Goal: Task Accomplishment & Management: Understand process/instructions

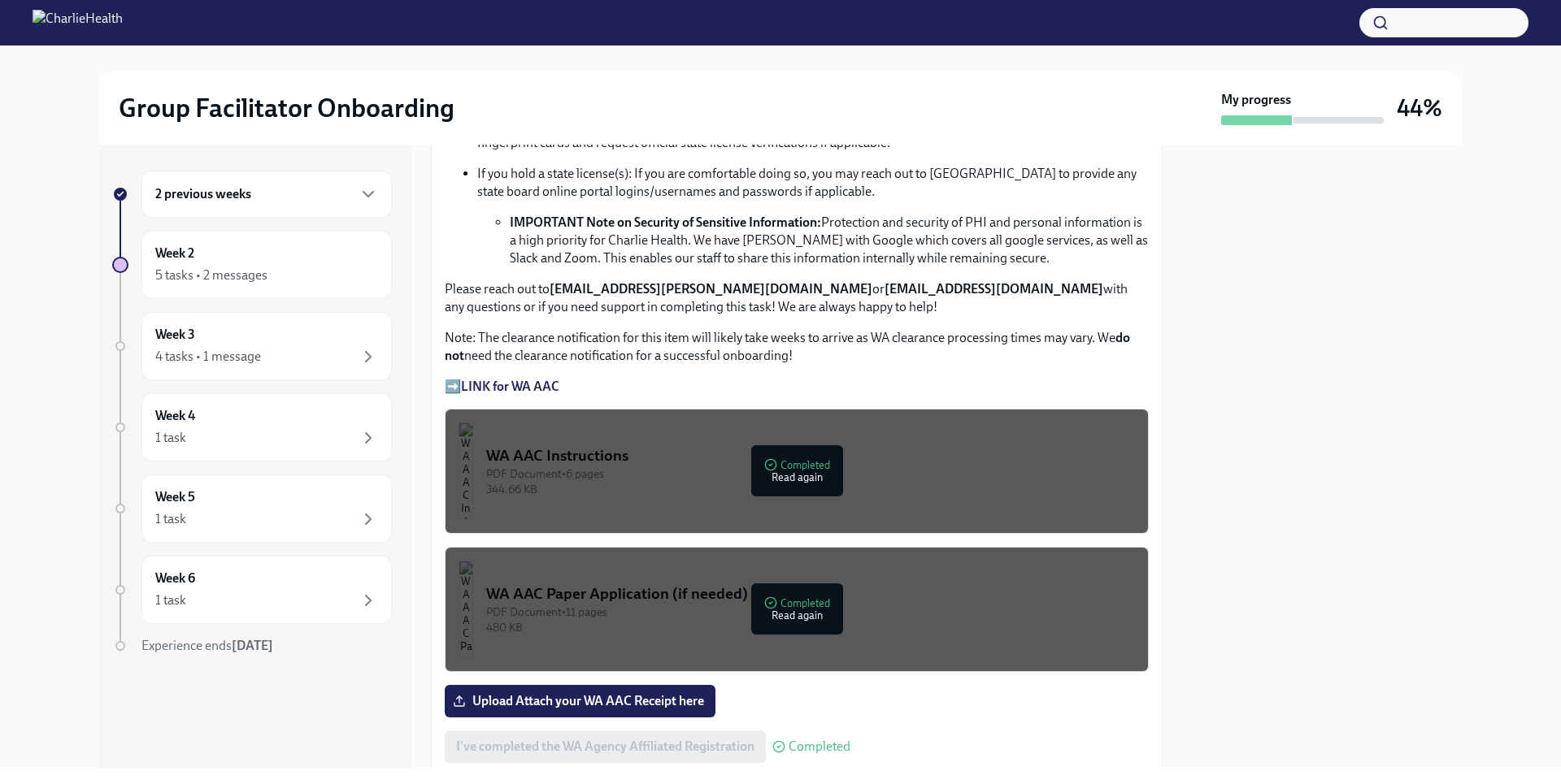
scroll to position [1138, 0]
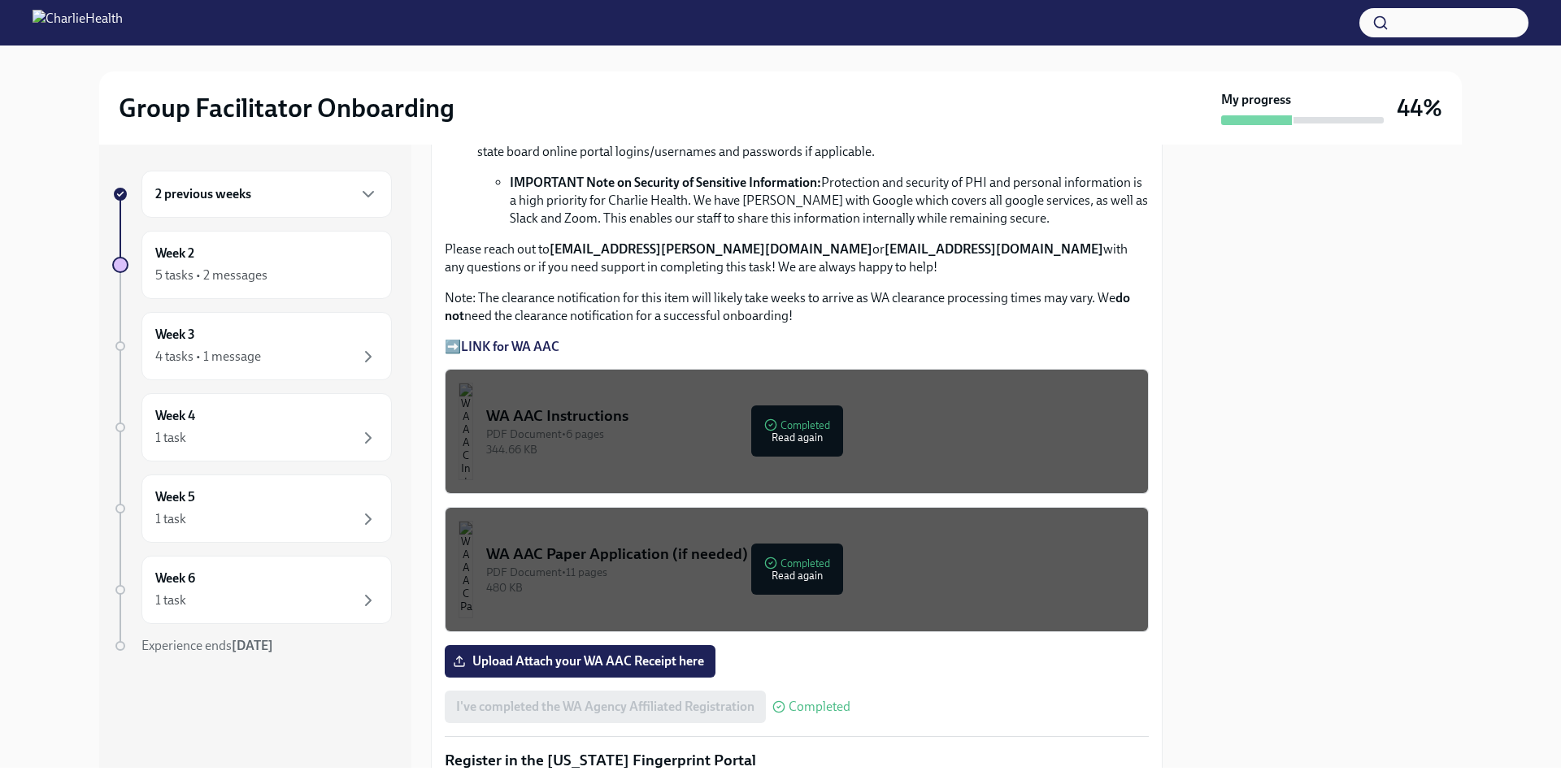
click at [802, 429] on div "PDF Document • 6 pages" at bounding box center [811, 434] width 649 height 16
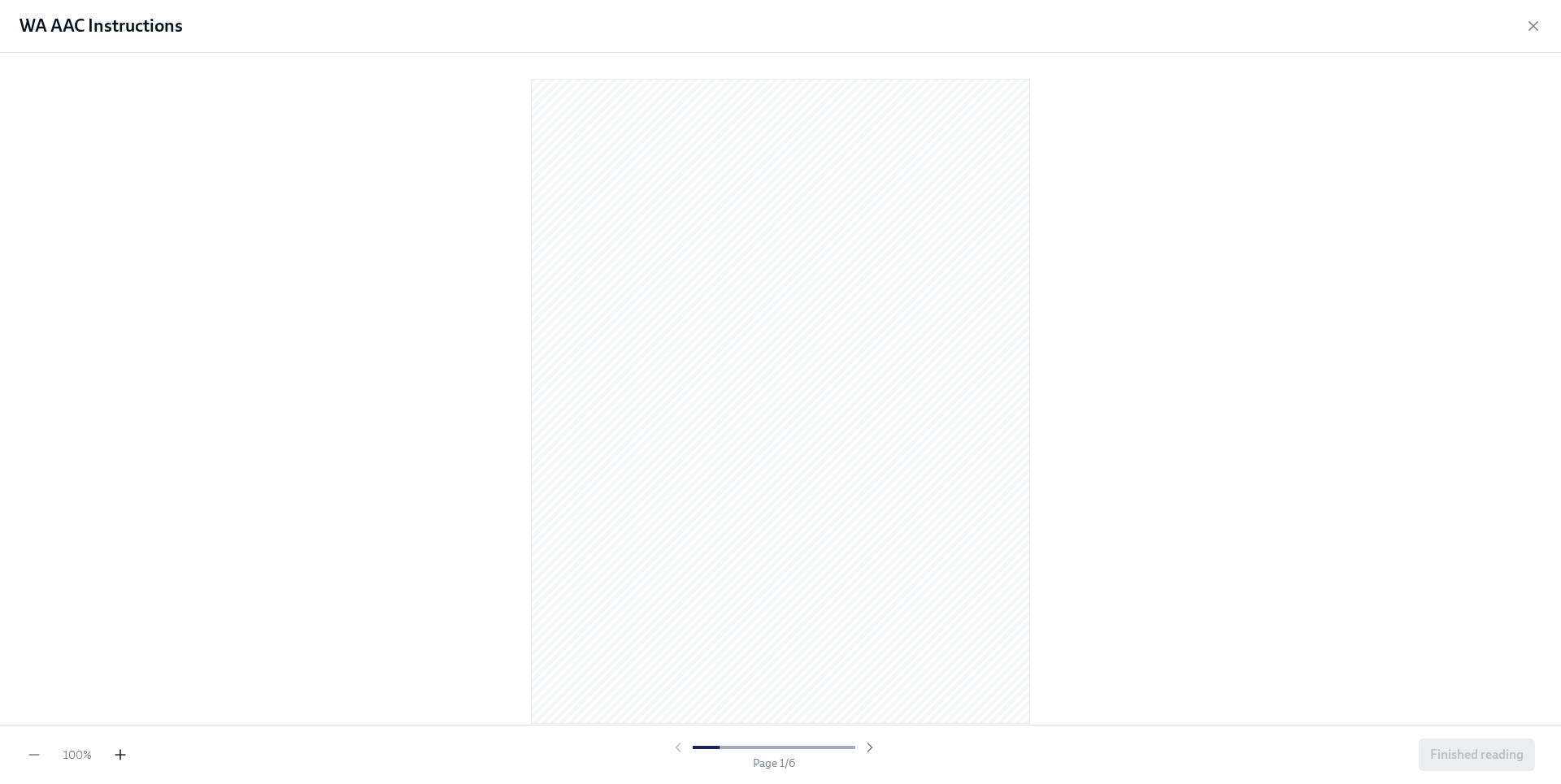
click at [121, 758] on icon "button" at bounding box center [121, 755] width 0 height 10
click at [119, 758] on icon "button" at bounding box center [121, 756] width 16 height 16
click at [870, 745] on icon "button" at bounding box center [870, 748] width 16 height 16
click at [681, 747] on icon "button" at bounding box center [678, 748] width 16 height 16
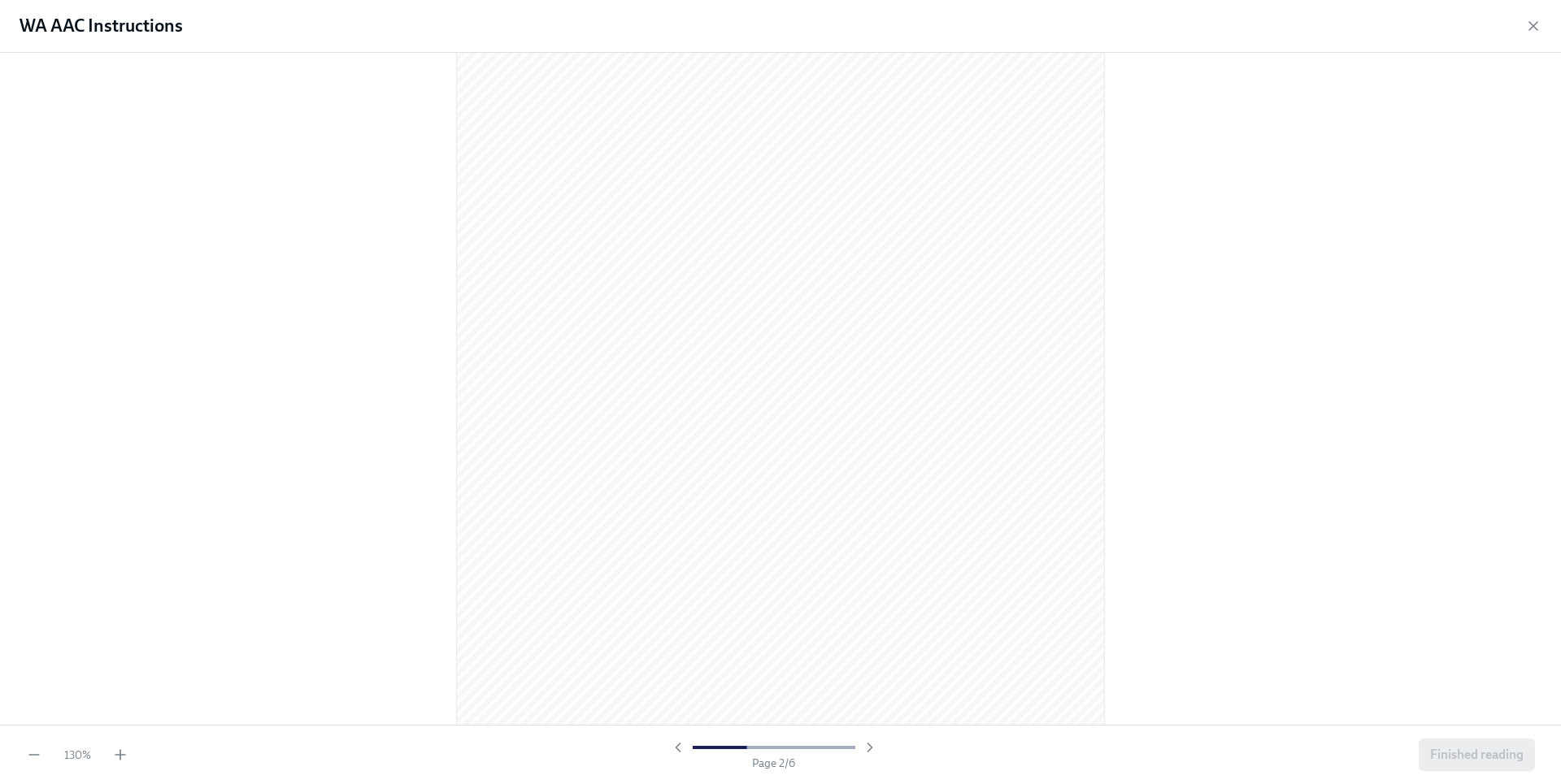
scroll to position [1027, 0]
click at [675, 746] on icon "button" at bounding box center [678, 748] width 16 height 16
click at [869, 746] on icon "button" at bounding box center [869, 747] width 4 height 8
click at [1471, 752] on span "Finished reading" at bounding box center [1477, 756] width 93 height 16
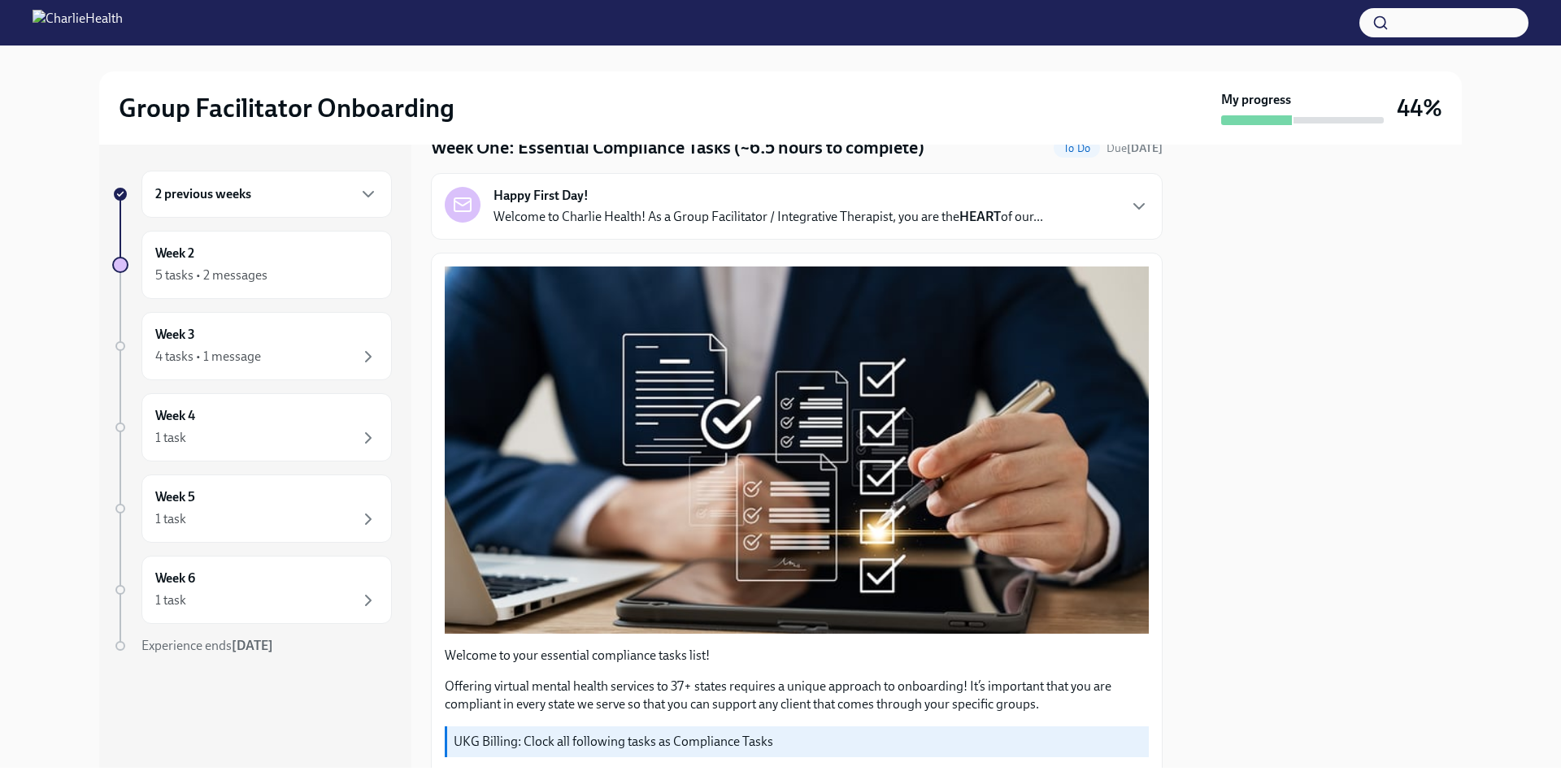
scroll to position [0, 0]
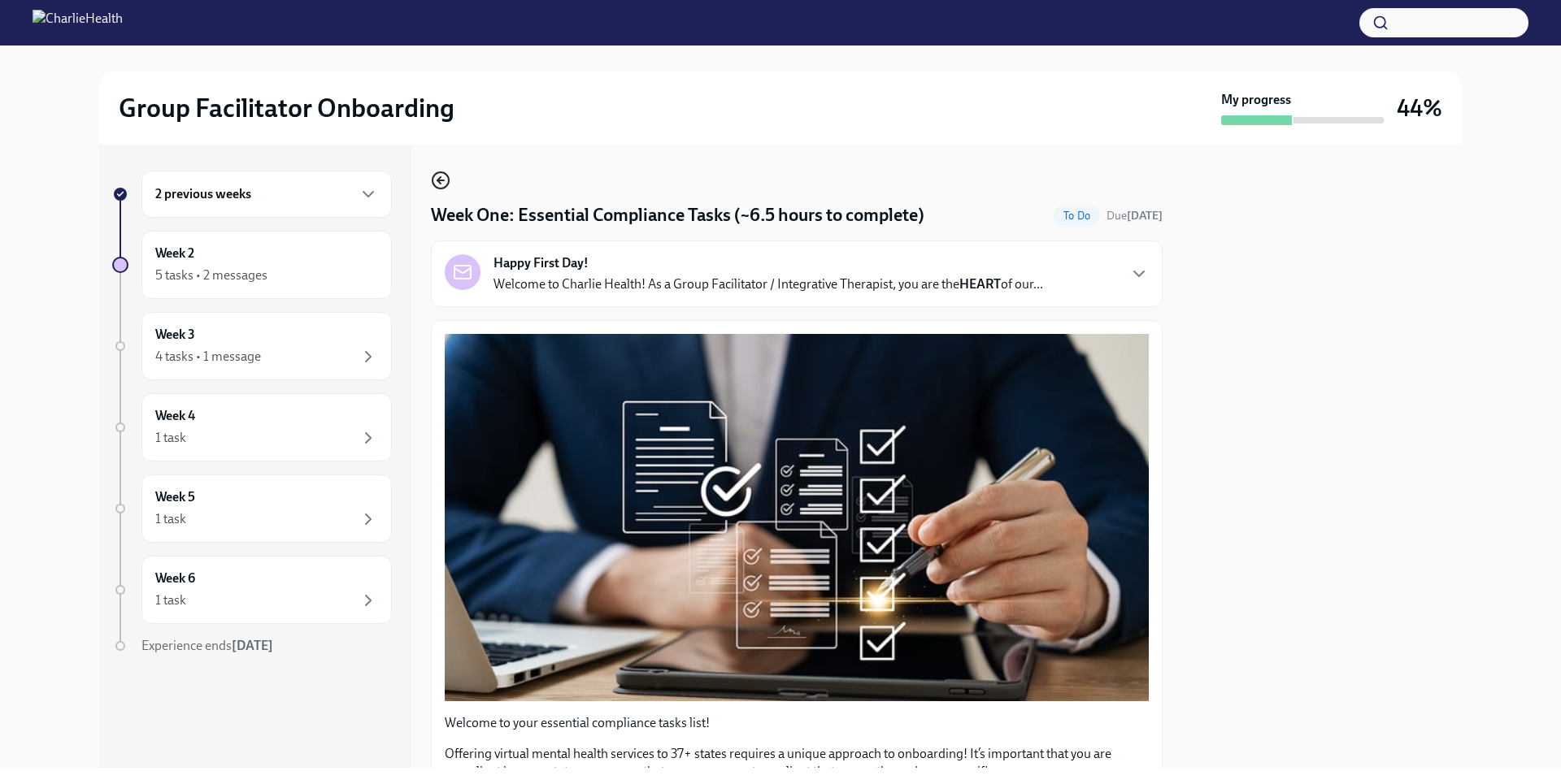
click at [443, 172] on icon "button" at bounding box center [440, 180] width 19 height 19
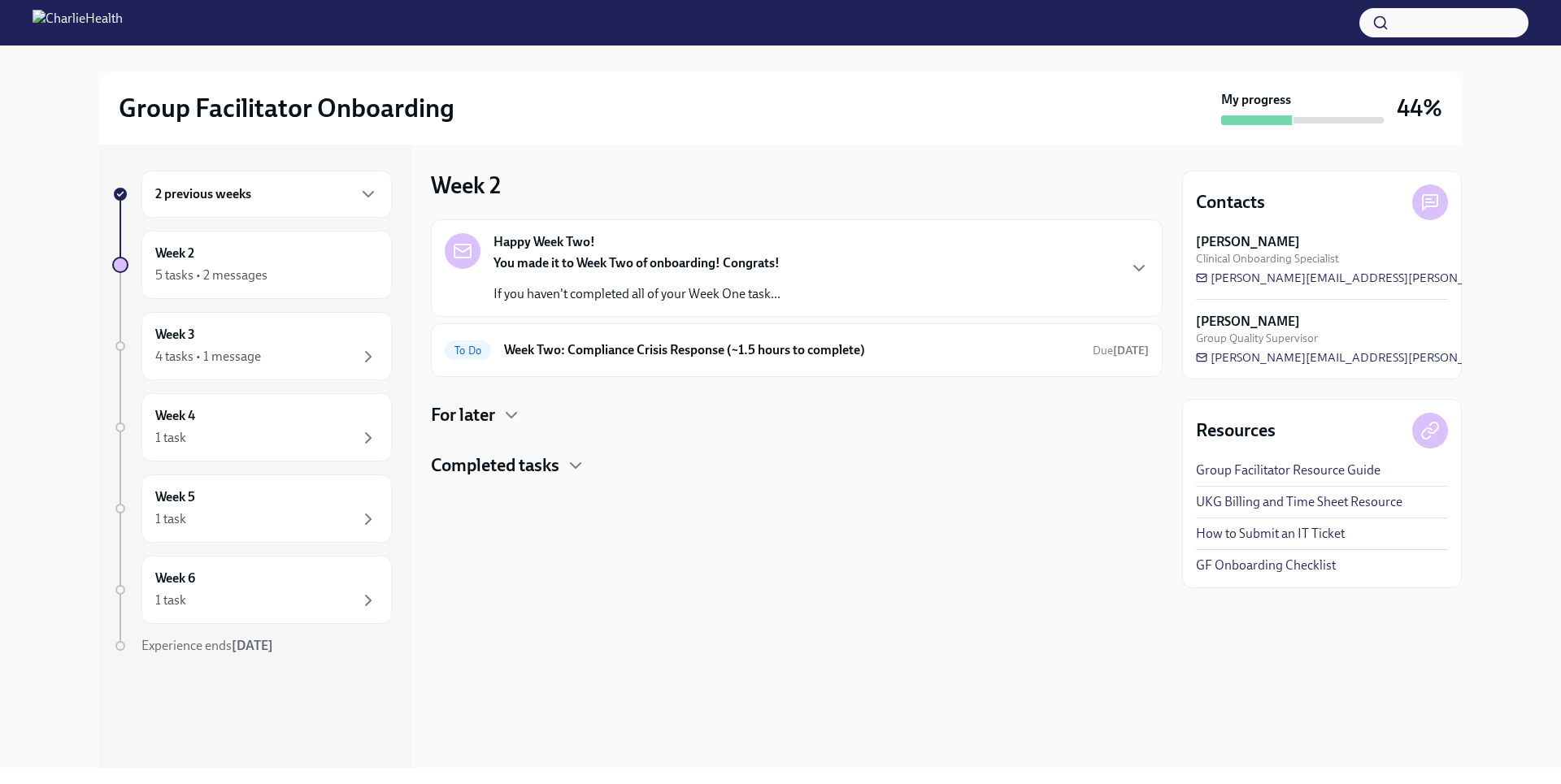
click at [498, 423] on div "For later" at bounding box center [796, 415] width 732 height 25
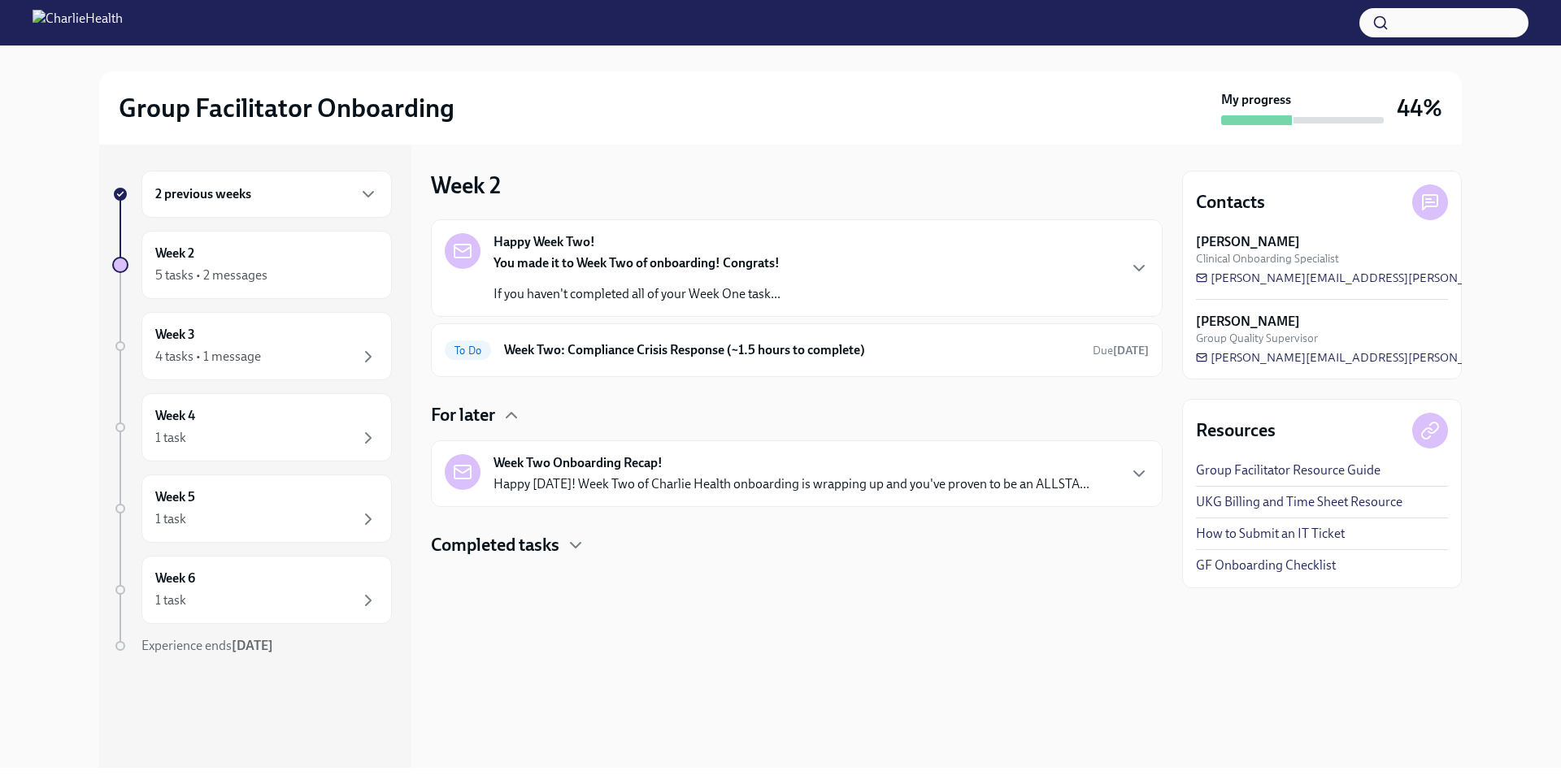
click at [495, 421] on h4 "For later" at bounding box center [462, 415] width 64 height 25
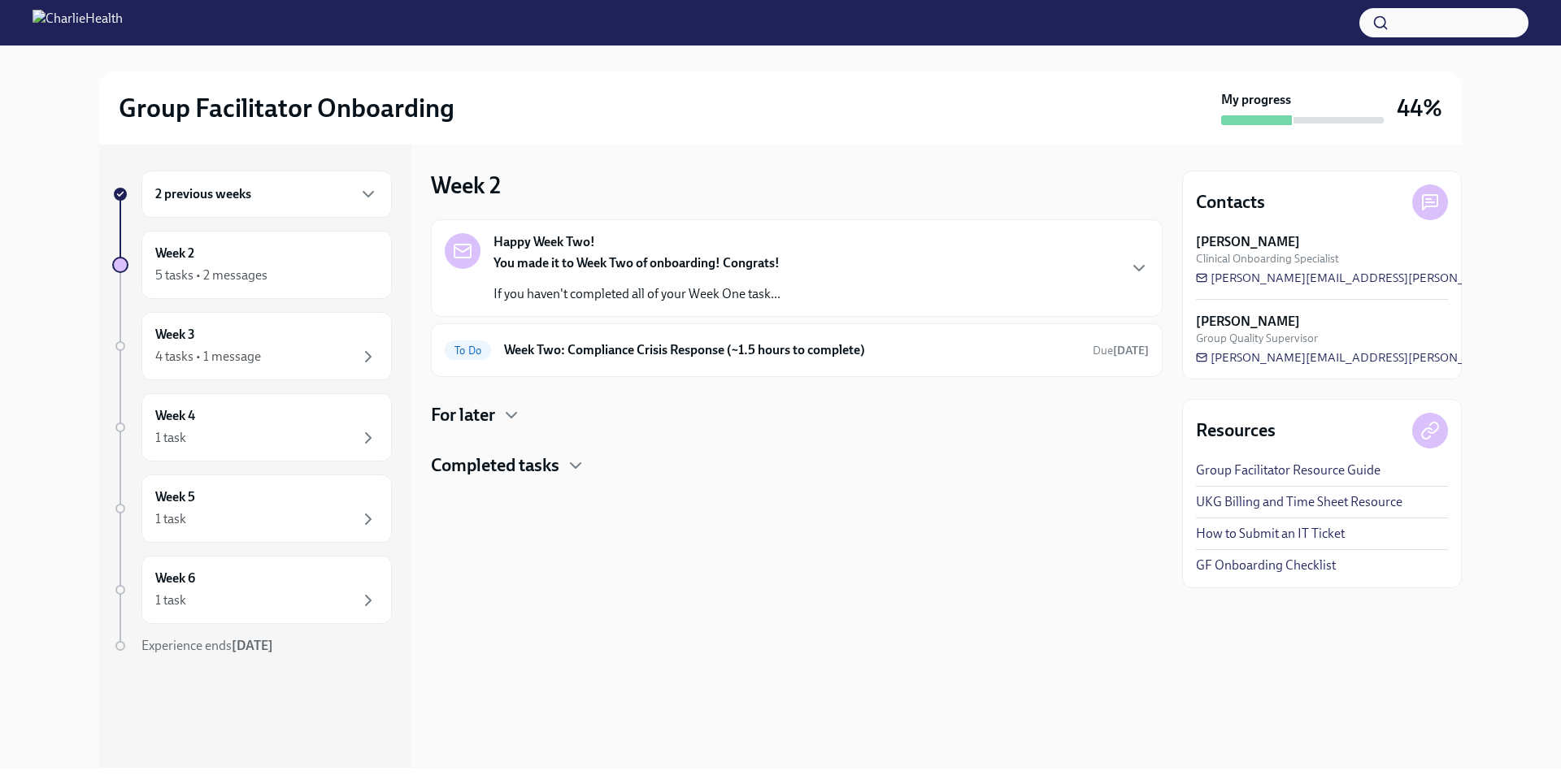
click at [327, 194] on div "2 previous weeks" at bounding box center [267, 194] width 223 height 19
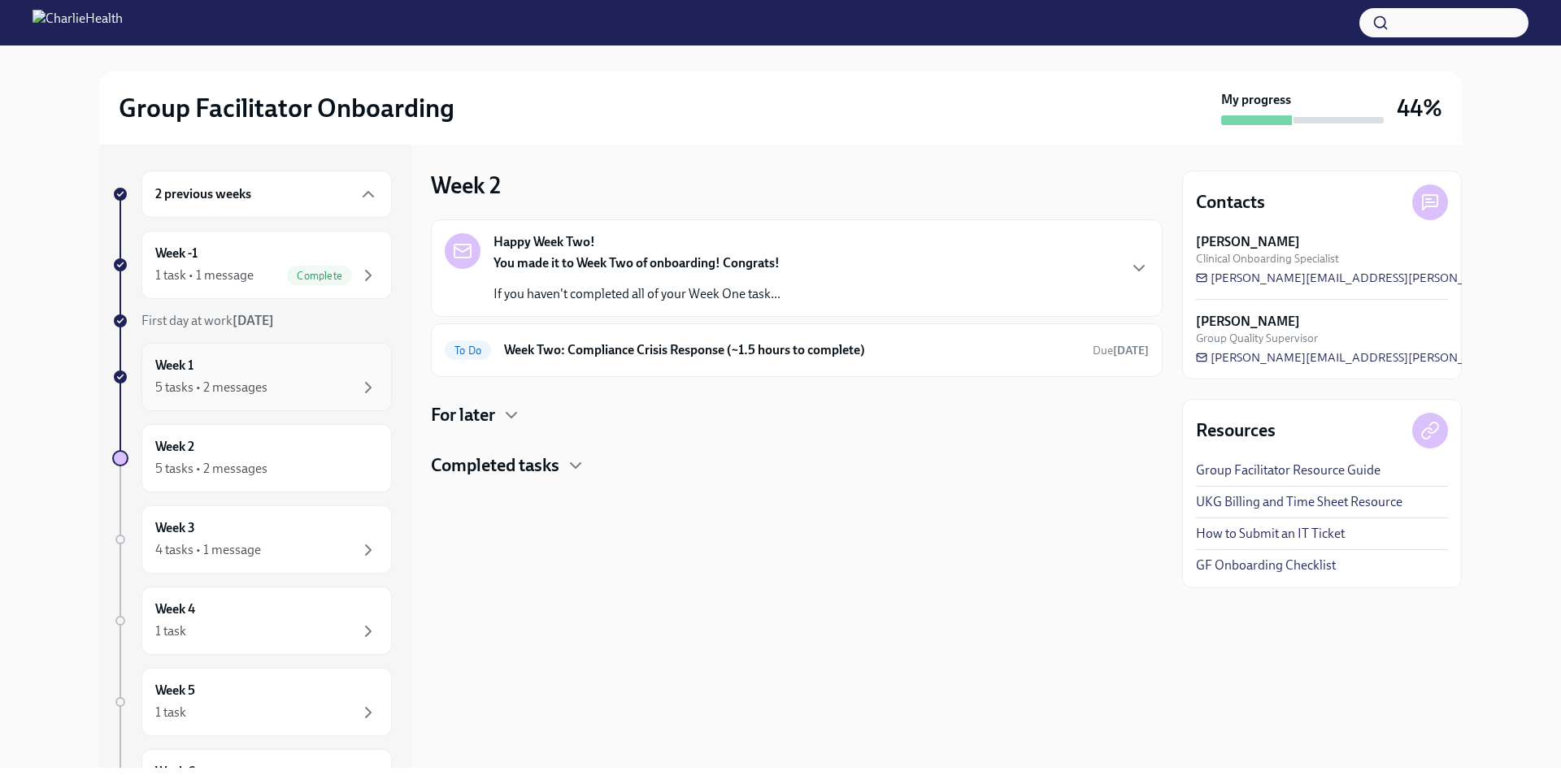
click at [327, 381] on div "5 tasks • 2 messages" at bounding box center [267, 387] width 223 height 19
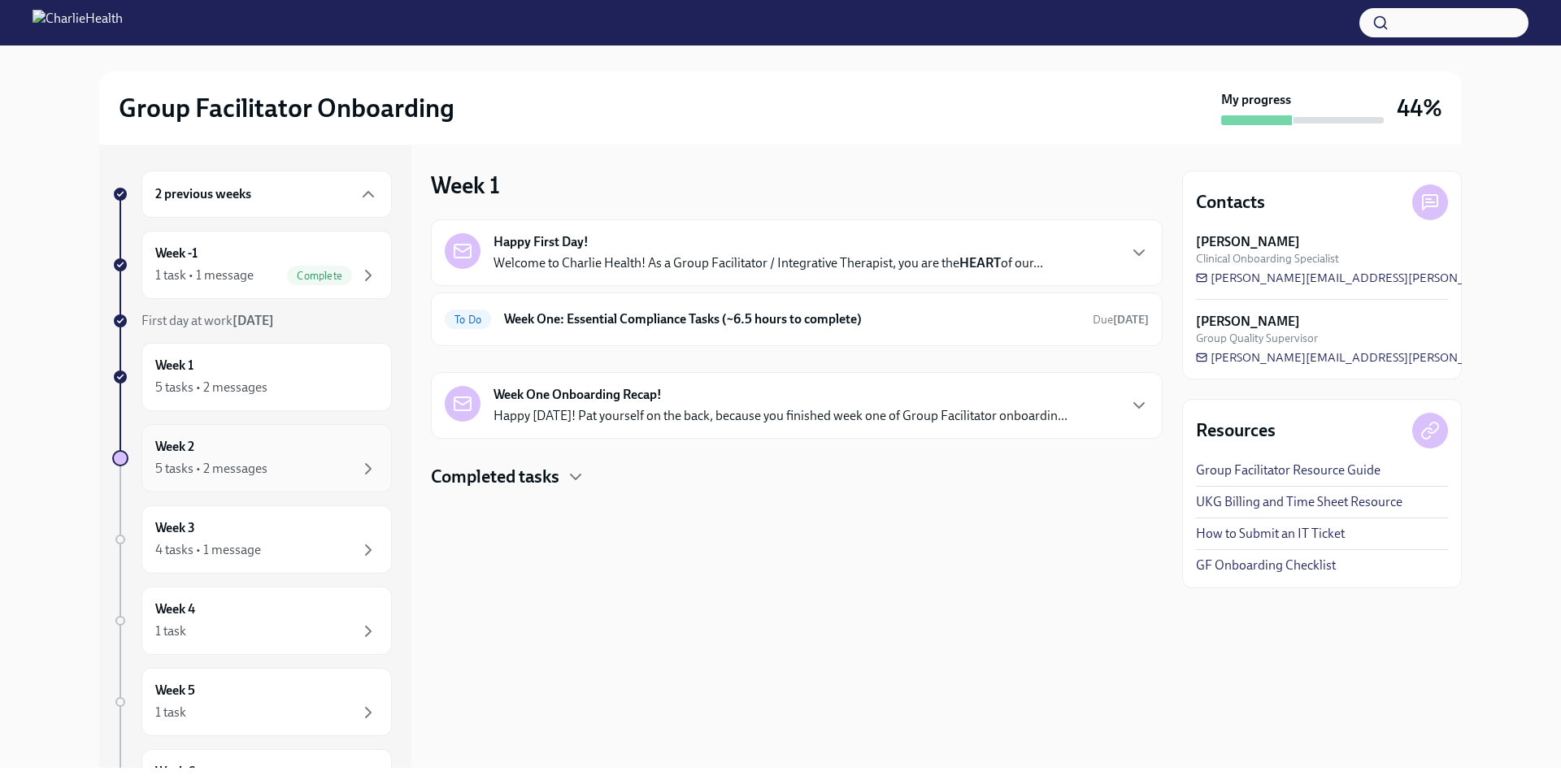
click at [313, 451] on div "Week 2 5 tasks • 2 messages" at bounding box center [267, 458] width 223 height 40
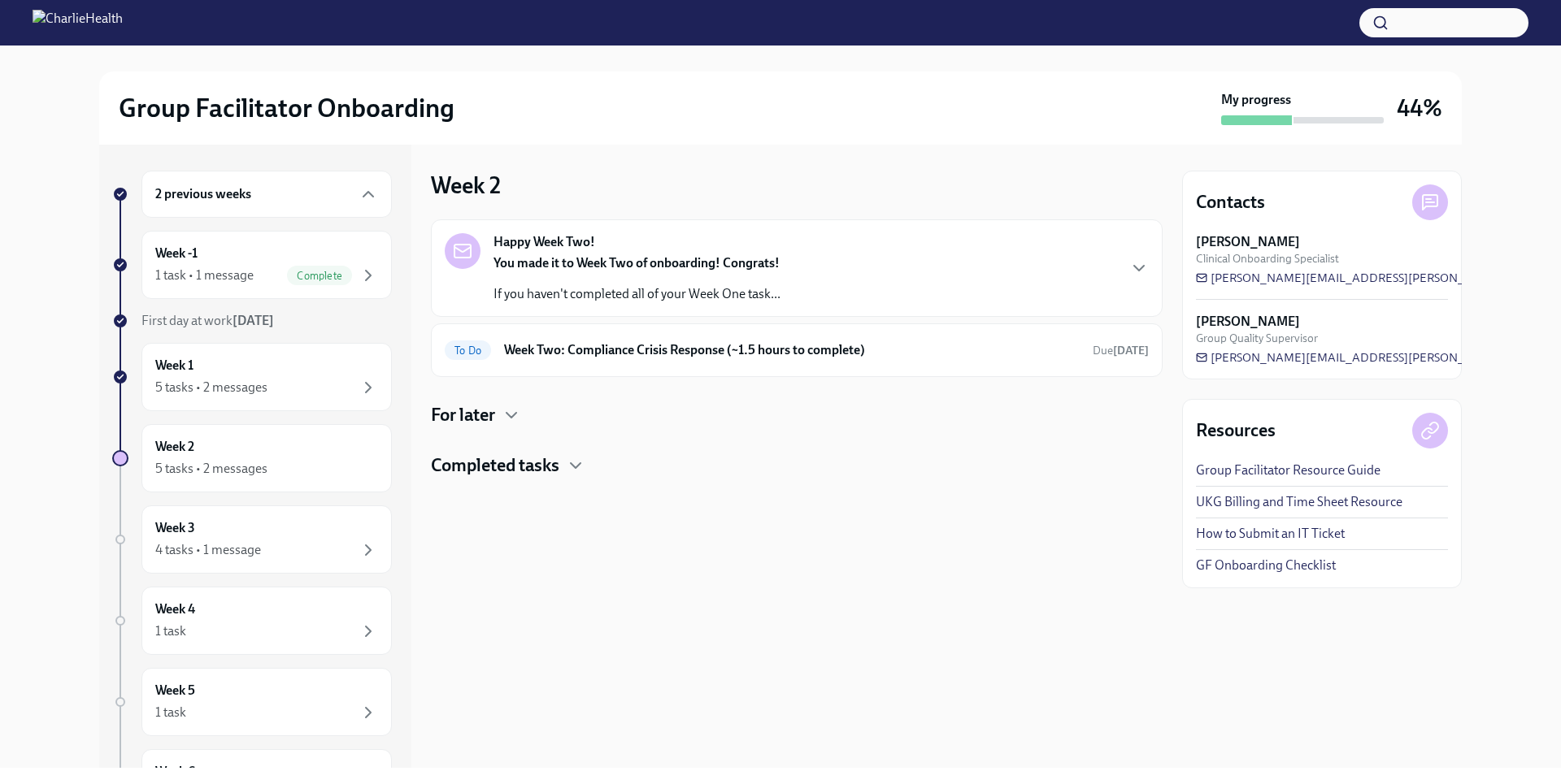
click at [479, 413] on h4 "For later" at bounding box center [462, 415] width 64 height 25
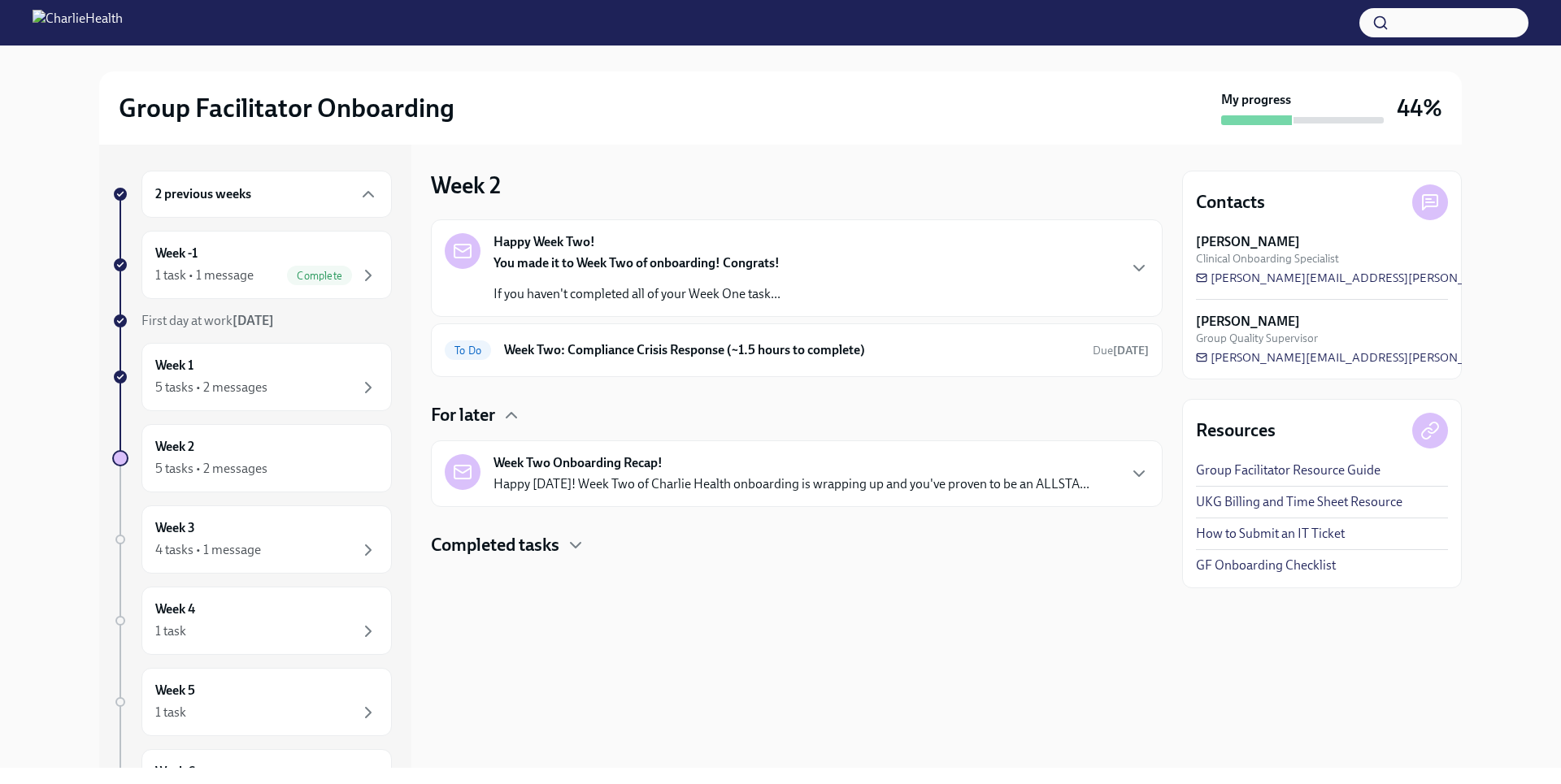
click at [478, 413] on h4 "For later" at bounding box center [462, 415] width 64 height 25
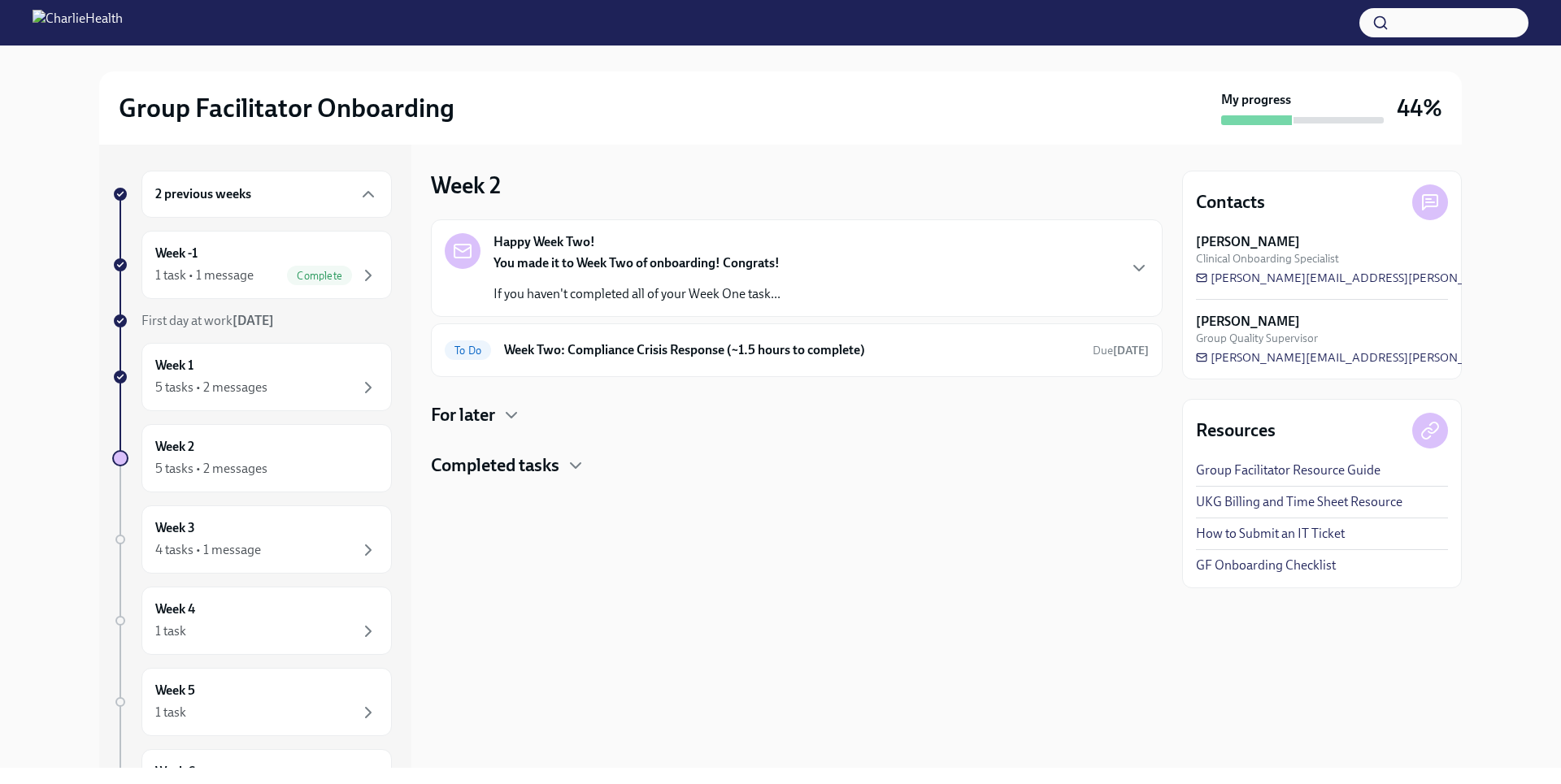
click at [488, 473] on h4 "Completed tasks" at bounding box center [494, 465] width 129 height 25
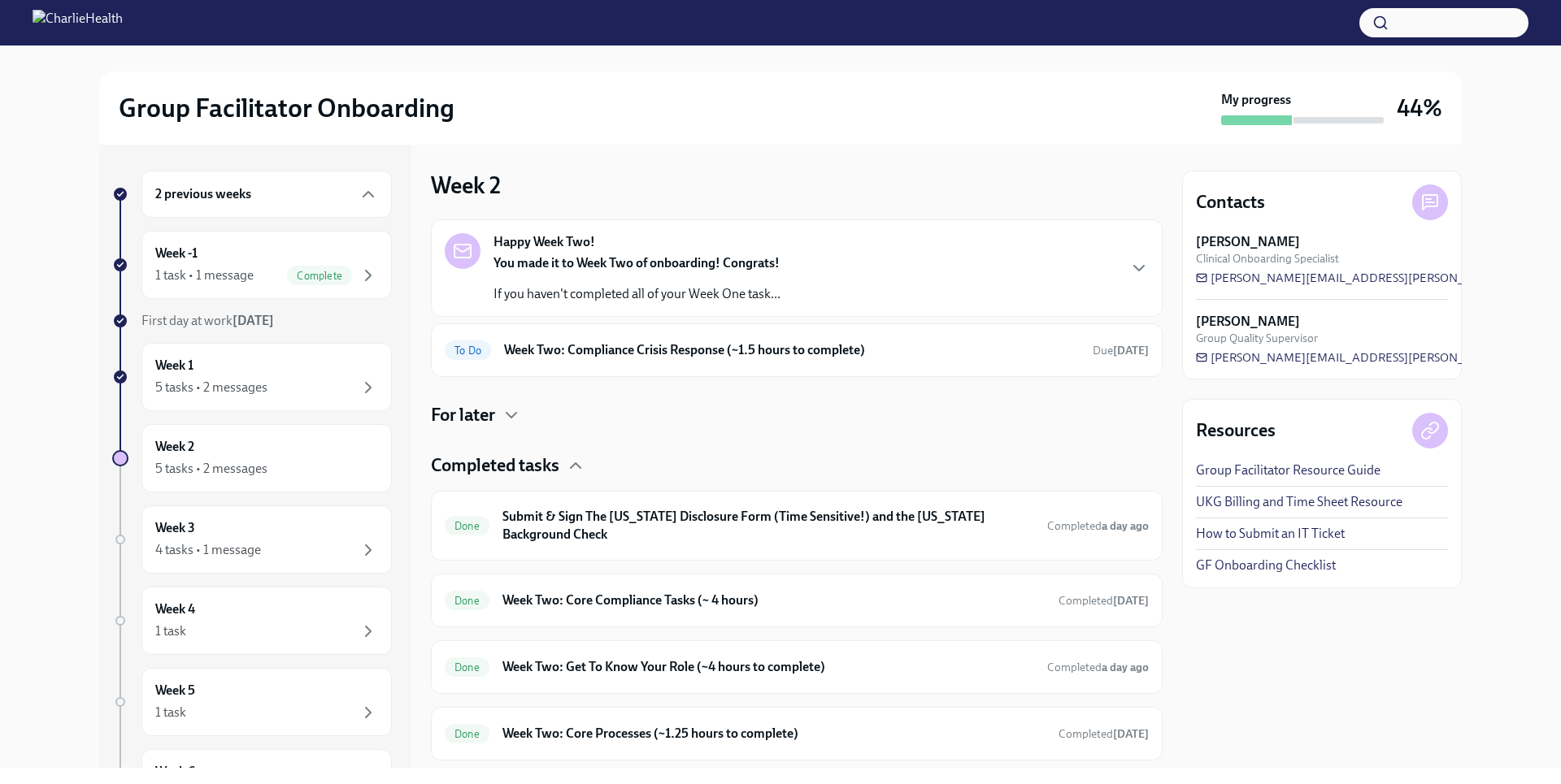
click at [488, 471] on h4 "Completed tasks" at bounding box center [494, 465] width 129 height 25
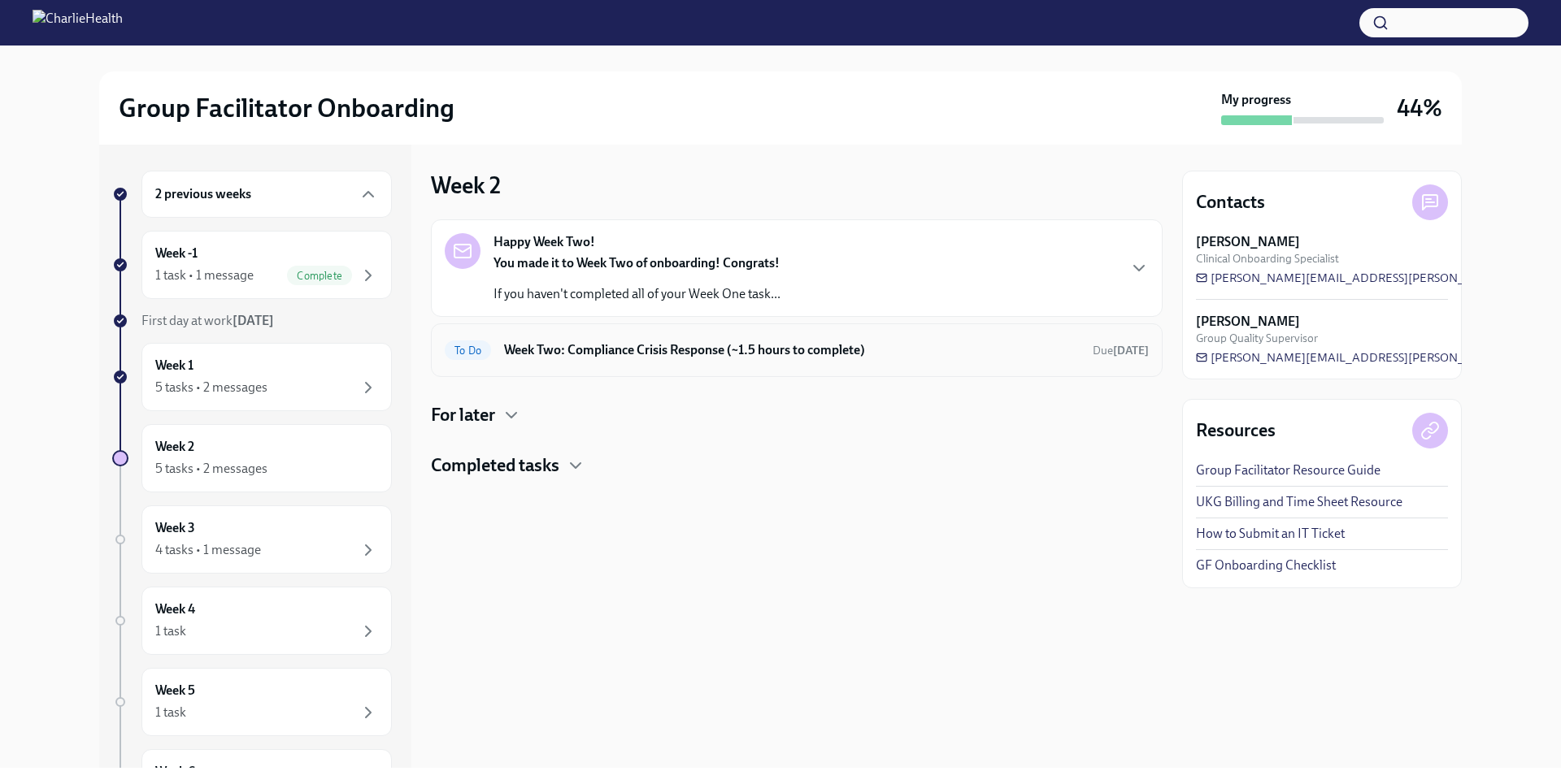
click at [571, 353] on h6 "Week Two: Compliance Crisis Response (~1.5 hours to complete)" at bounding box center [792, 351] width 576 height 18
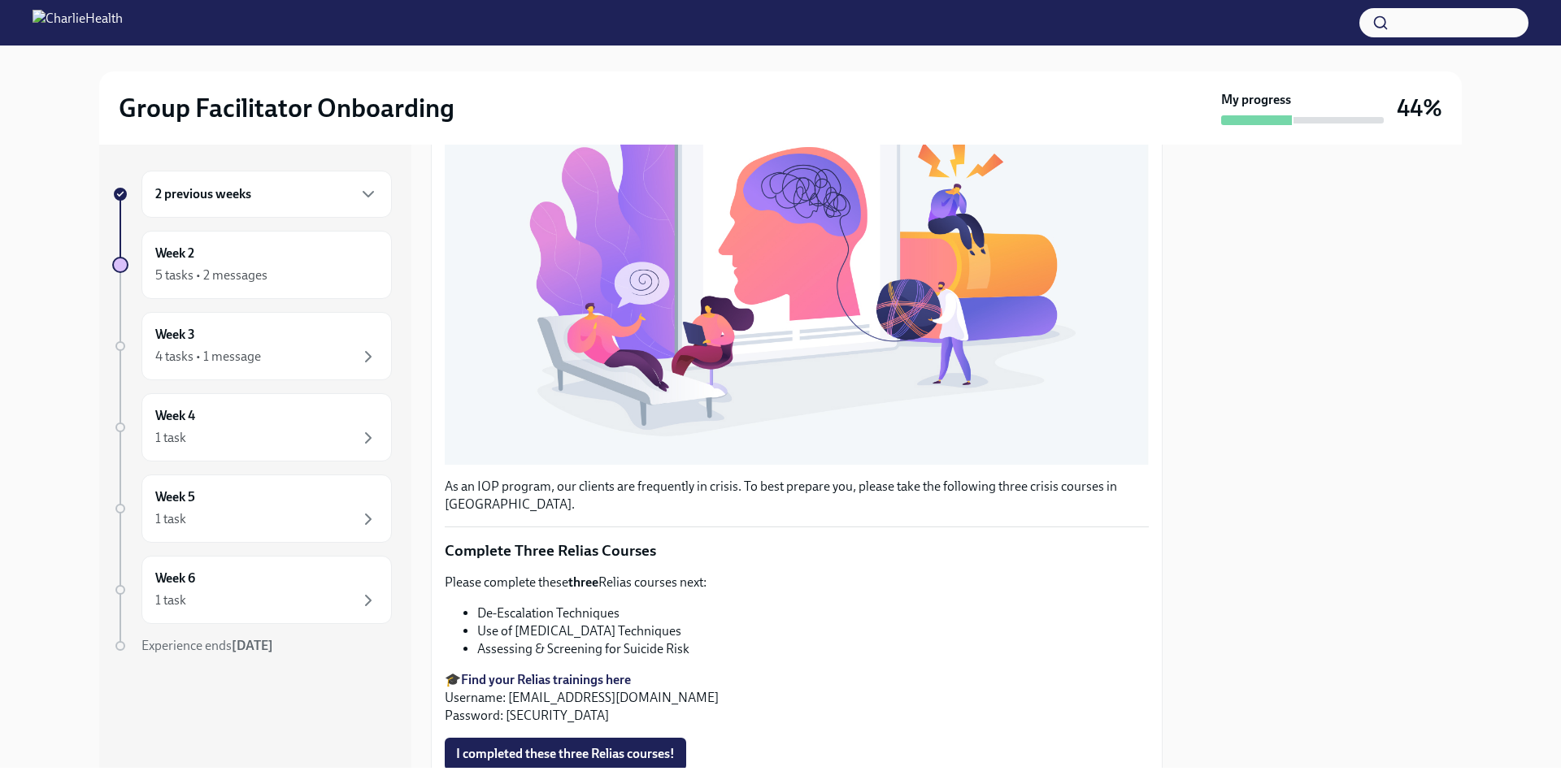
scroll to position [441, 0]
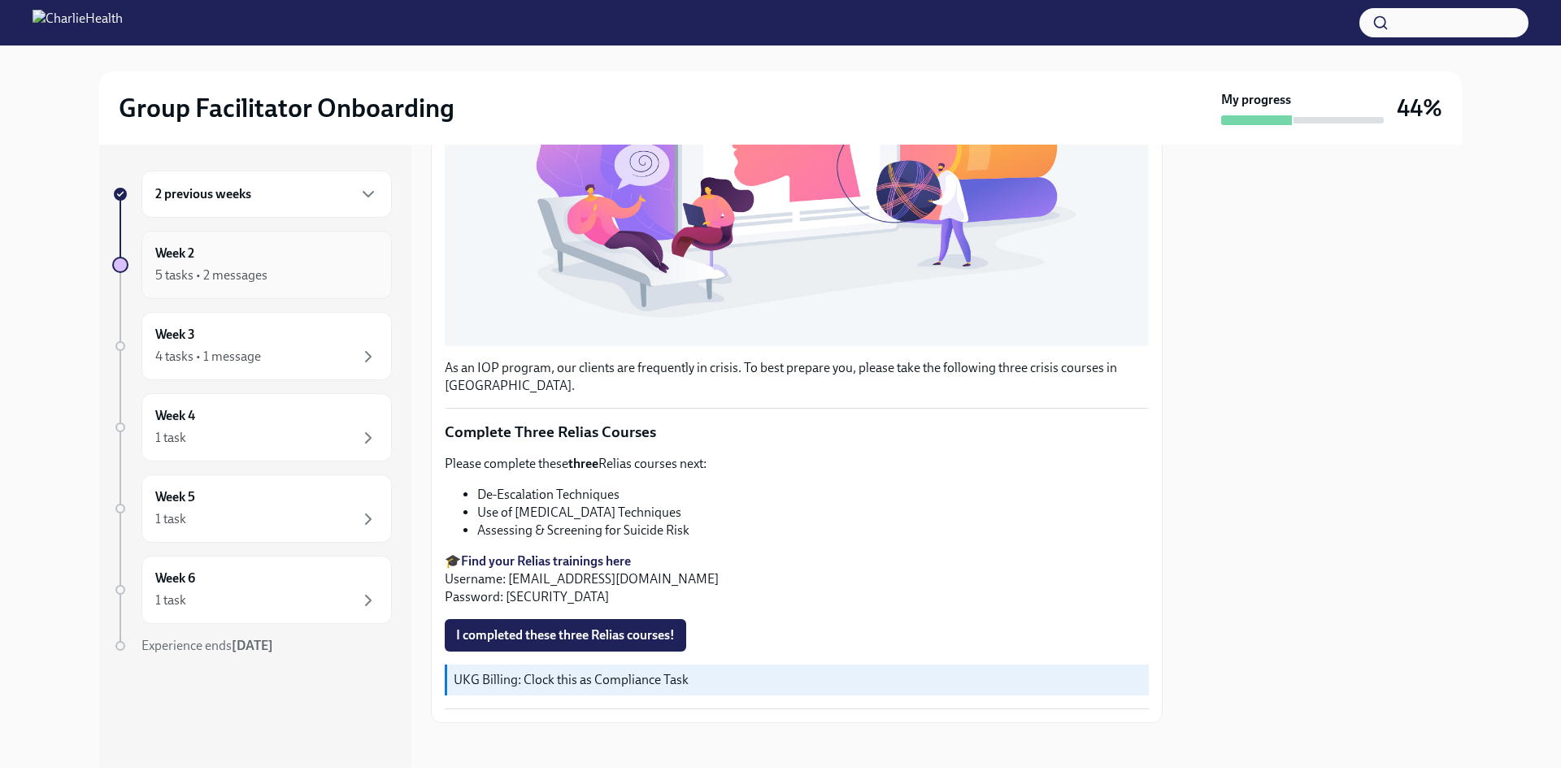
click at [222, 259] on div "Week 2 5 tasks • 2 messages" at bounding box center [267, 265] width 223 height 40
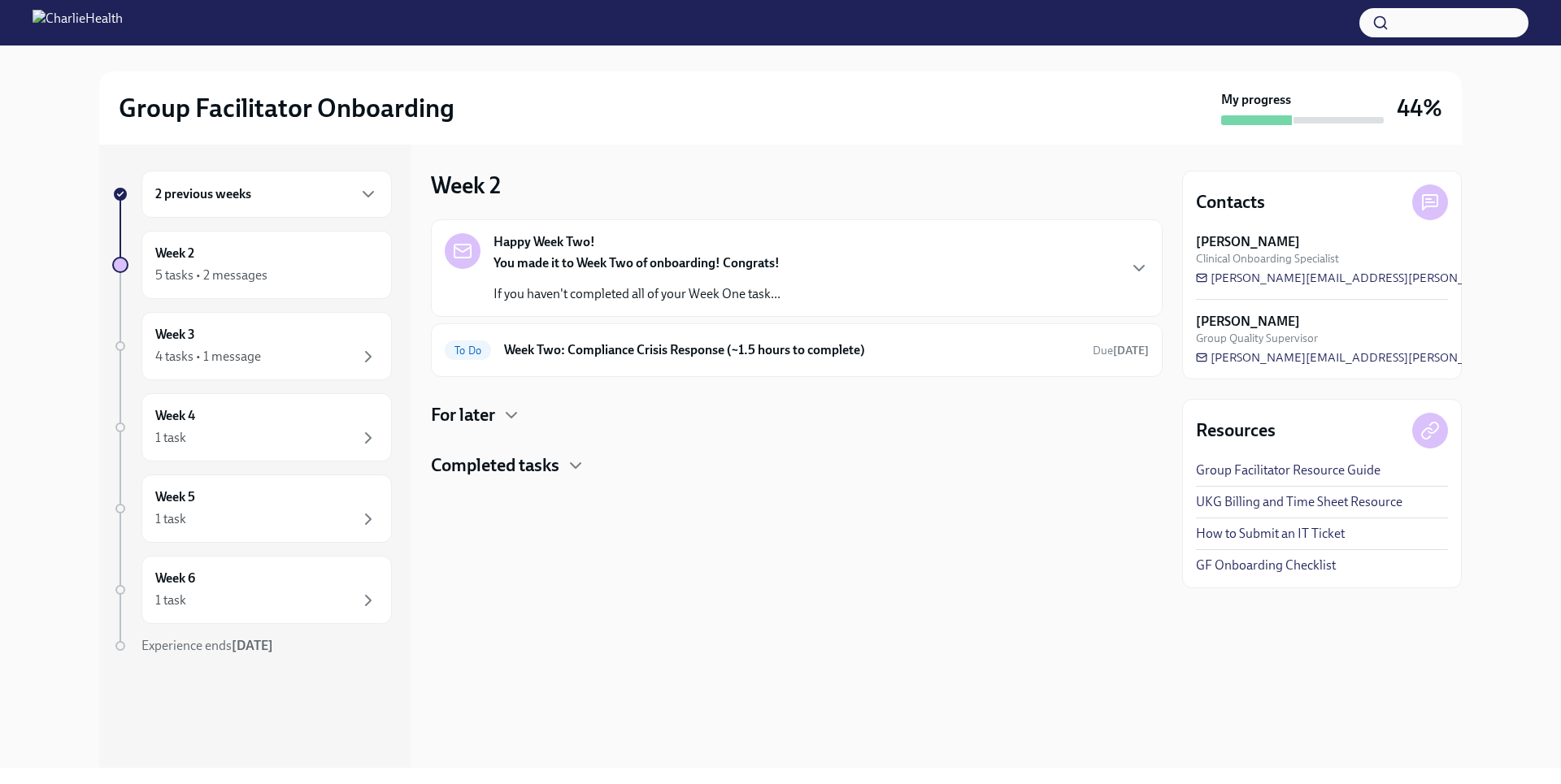
click at [283, 180] on div "2 previous weeks" at bounding box center [267, 195] width 250 height 48
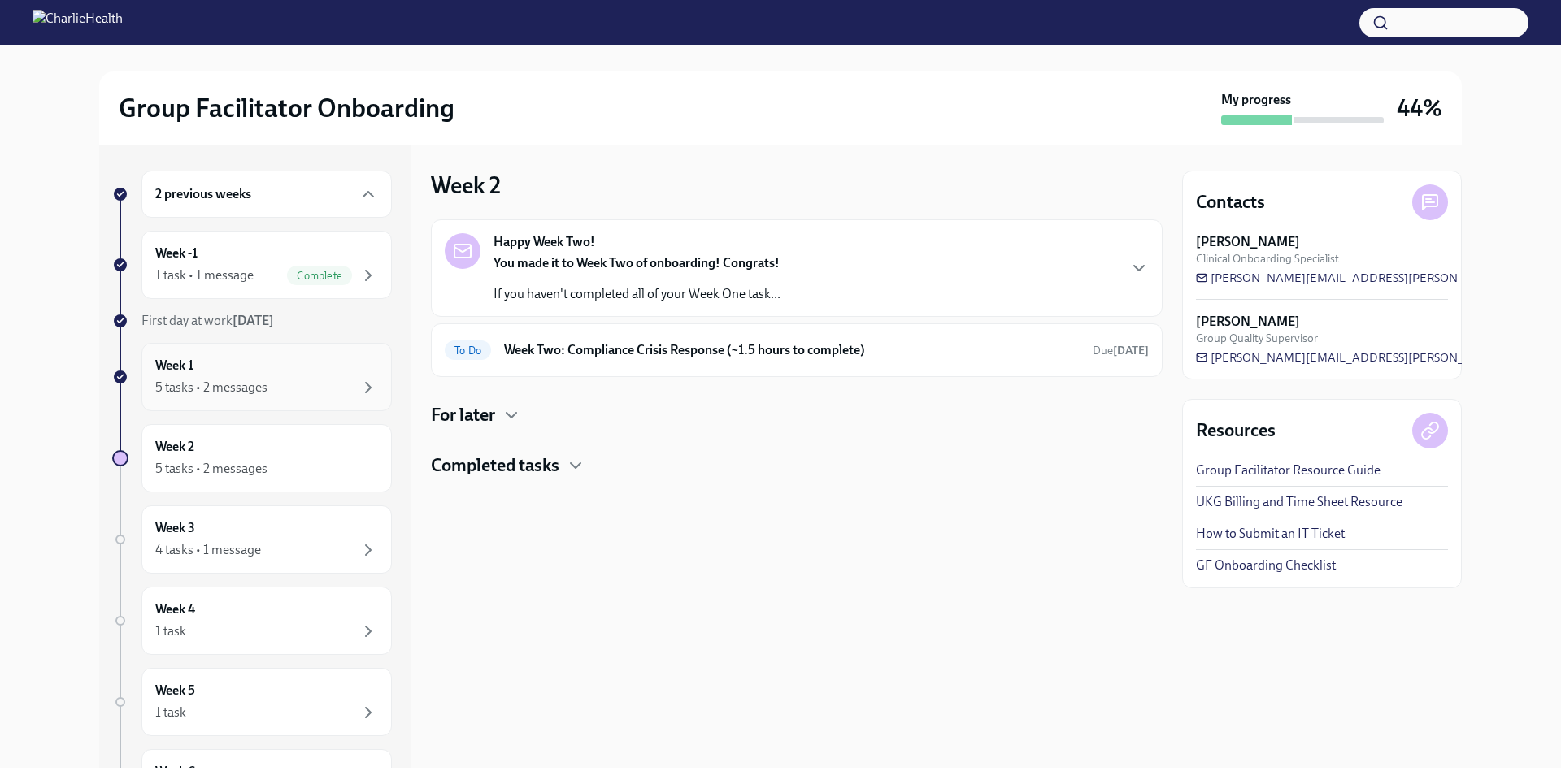
click at [232, 394] on div "5 tasks • 2 messages" at bounding box center [211, 388] width 112 height 18
